Goal: Task Accomplishment & Management: Complete application form

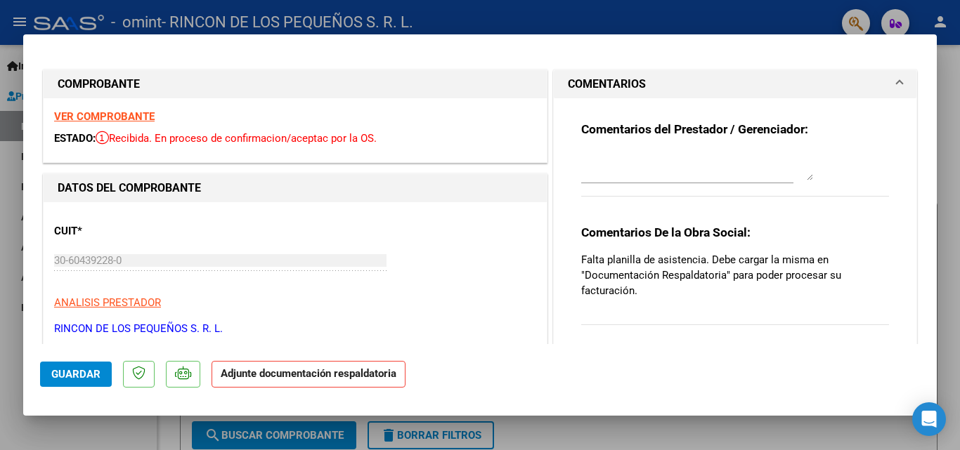
click at [109, 117] on strong "VER COMPROBANTE" at bounding box center [104, 116] width 100 height 13
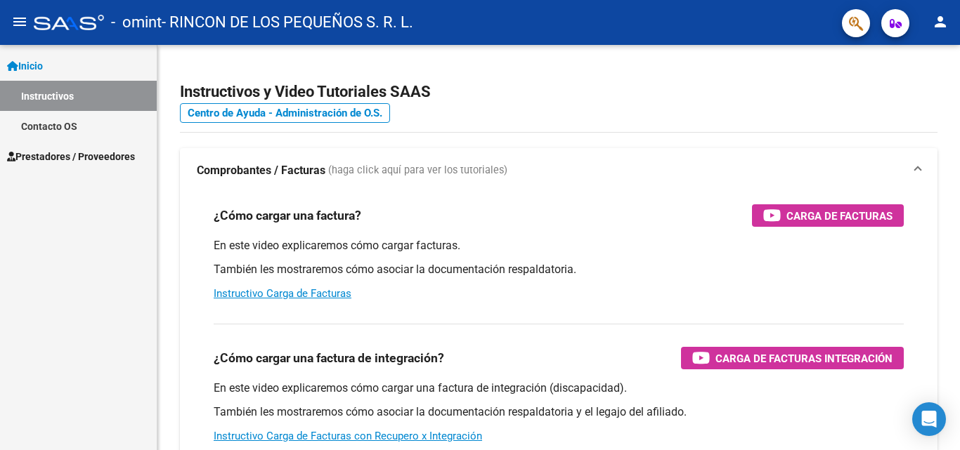
click at [41, 155] on span "Prestadores / Proveedores" at bounding box center [71, 156] width 128 height 15
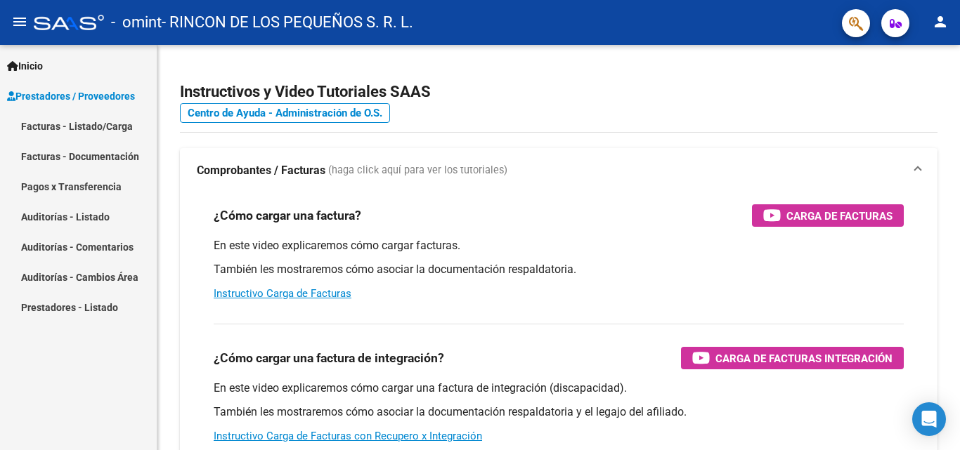
click at [73, 122] on link "Facturas - Listado/Carga" at bounding box center [78, 126] width 157 height 30
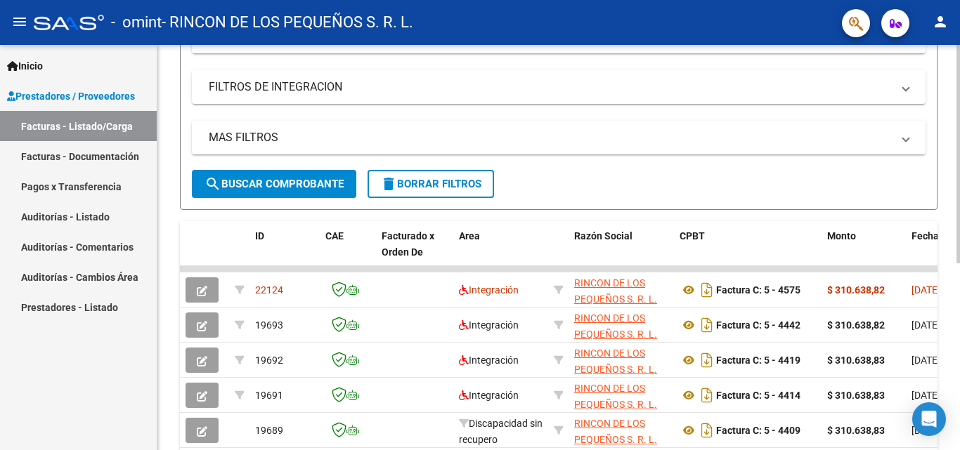
scroll to position [281, 0]
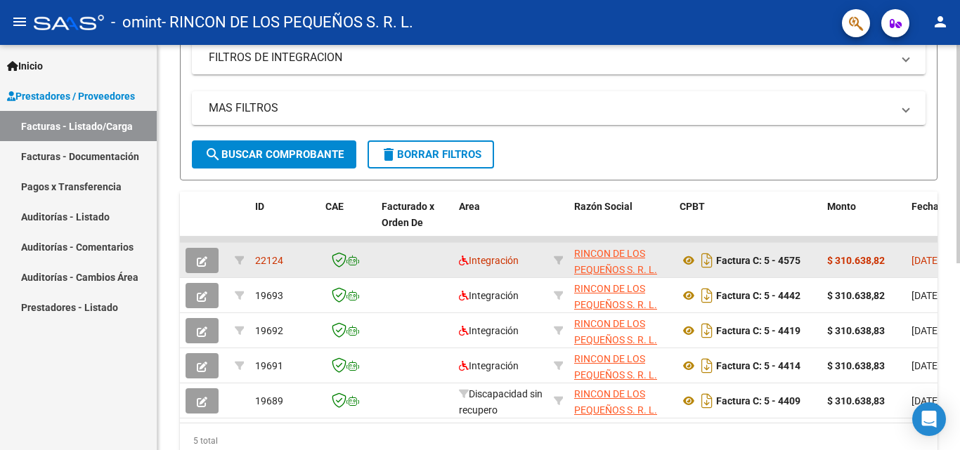
click at [202, 260] on icon "button" at bounding box center [202, 261] width 11 height 11
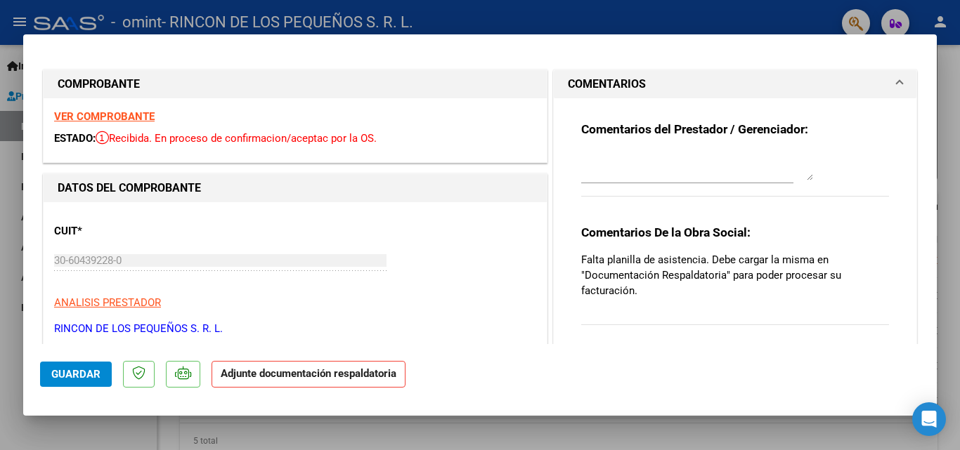
type input "$ 0,00"
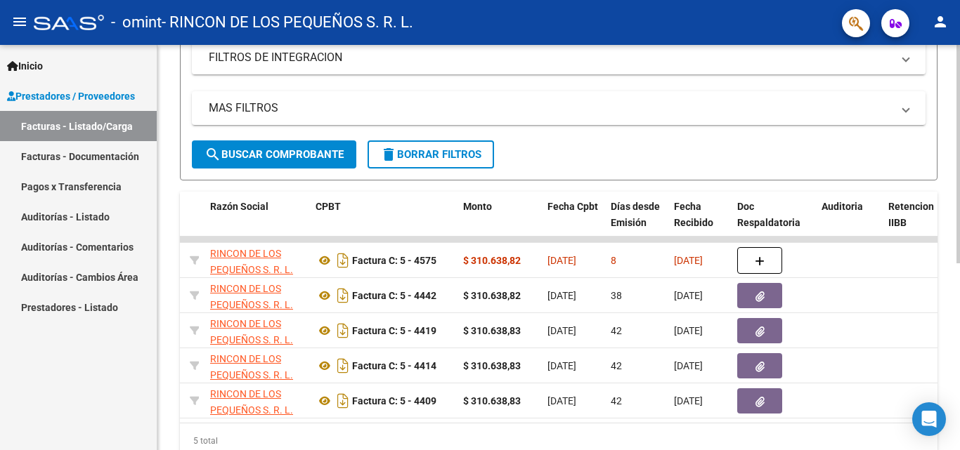
scroll to position [0, 417]
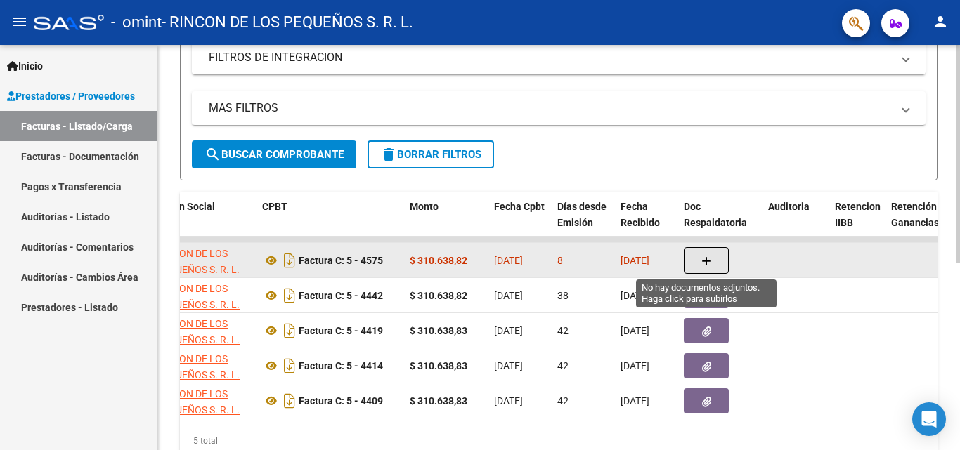
click at [705, 256] on icon "button" at bounding box center [706, 261] width 10 height 11
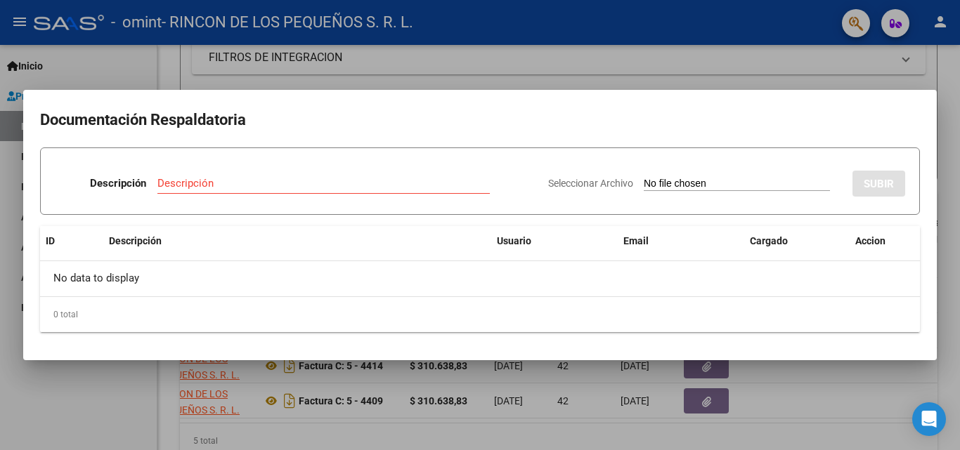
click at [665, 185] on input "Seleccionar Archivo" at bounding box center [737, 184] width 186 height 13
type input "C:\fakepath\ASIST SEPTEIMBRE.pdf"
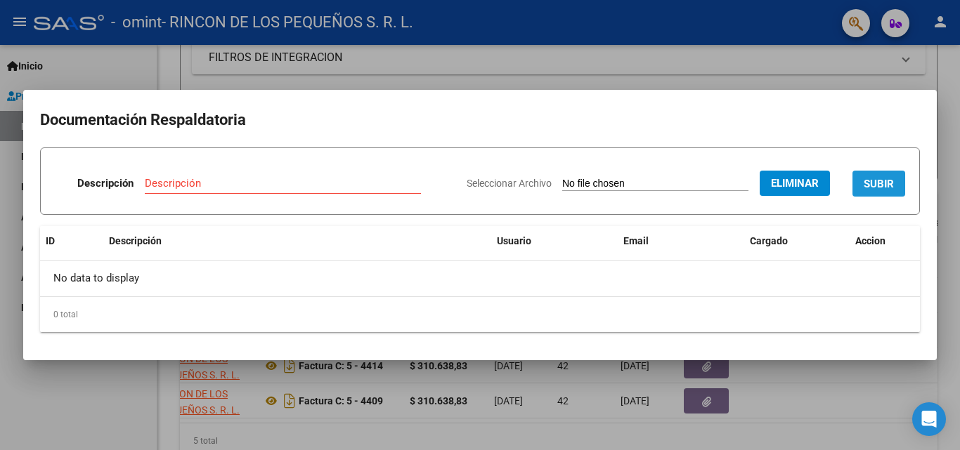
click at [861, 189] on button "SUBIR" at bounding box center [878, 184] width 53 height 26
click at [159, 181] on input "Descripción" at bounding box center [233, 183] width 223 height 13
drag, startPoint x: 629, startPoint y: 99, endPoint x: 650, endPoint y: 164, distance: 68.7
click at [636, 192] on mat-dialog-container "Documentación Respaldatoria Descripción Descripción [GEOGRAPHIC_DATA] es requer…" at bounding box center [479, 225] width 913 height 271
click at [663, 110] on h2 "Documentación Respaldatoria" at bounding box center [480, 120] width 880 height 27
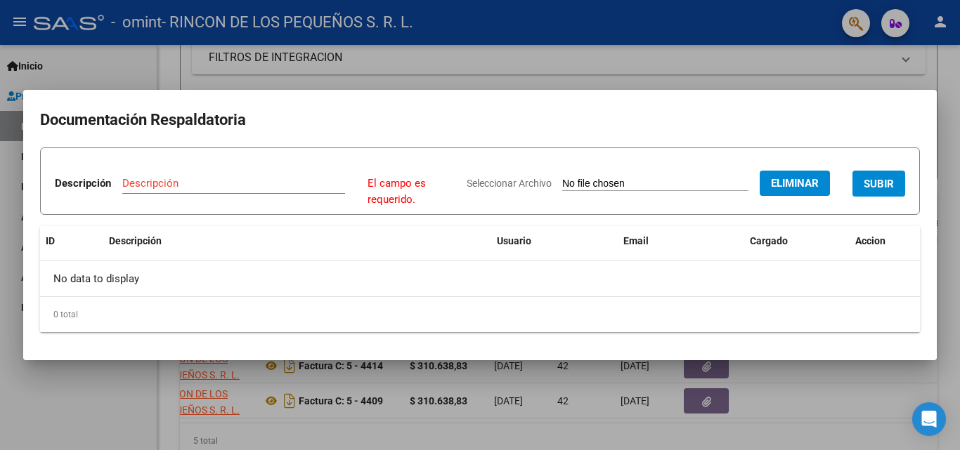
click at [150, 181] on input "Descripción" at bounding box center [233, 183] width 223 height 13
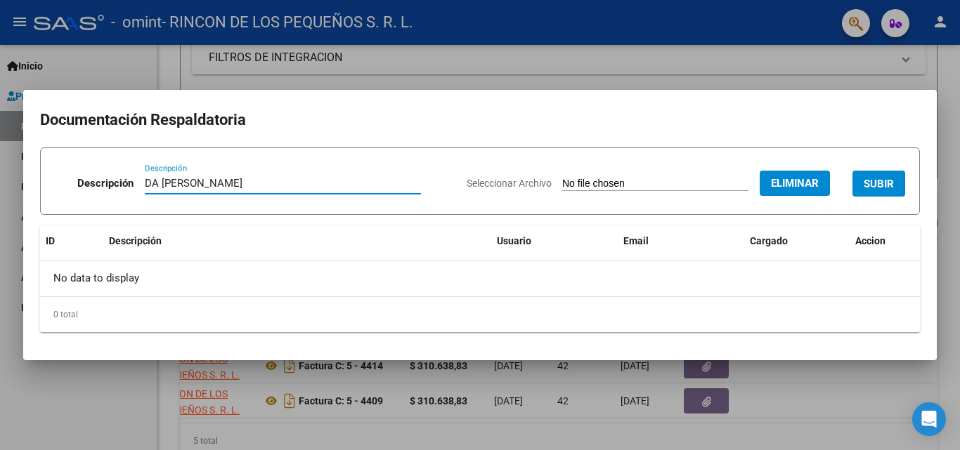
type input "DA [PERSON_NAME]"
click at [878, 178] on span "SUBIR" at bounding box center [879, 184] width 30 height 13
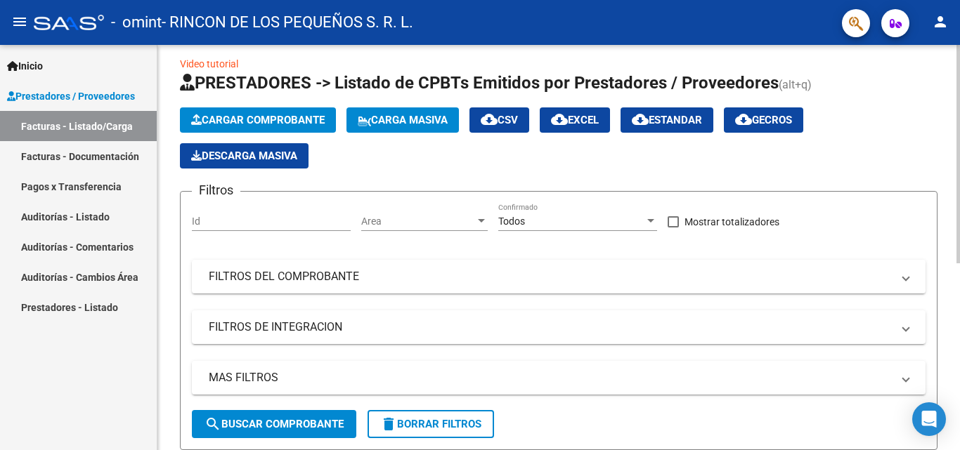
scroll to position [0, 0]
